Goal: Task Accomplishment & Management: Use online tool/utility

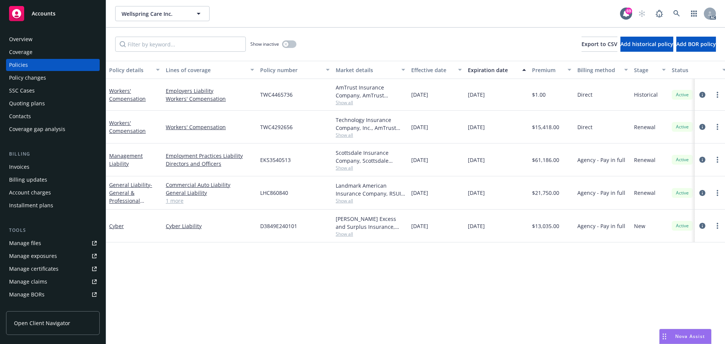
drag, startPoint x: 467, startPoint y: 191, endPoint x: 496, endPoint y: 194, distance: 29.2
click at [496, 194] on div "[DATE]" at bounding box center [497, 192] width 64 height 33
copy span "[DATE]"
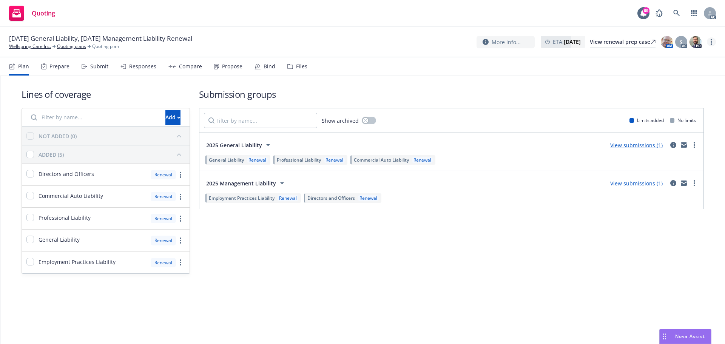
click at [710, 41] on link "more" at bounding box center [711, 41] width 9 height 9
click at [670, 55] on link "Copy logging email" at bounding box center [673, 57] width 84 height 15
click at [711, 40] on circle "more" at bounding box center [711, 40] width 2 height 2
click at [669, 55] on link "Copy logging email" at bounding box center [673, 57] width 84 height 15
